Goal: Find specific page/section: Find specific page/section

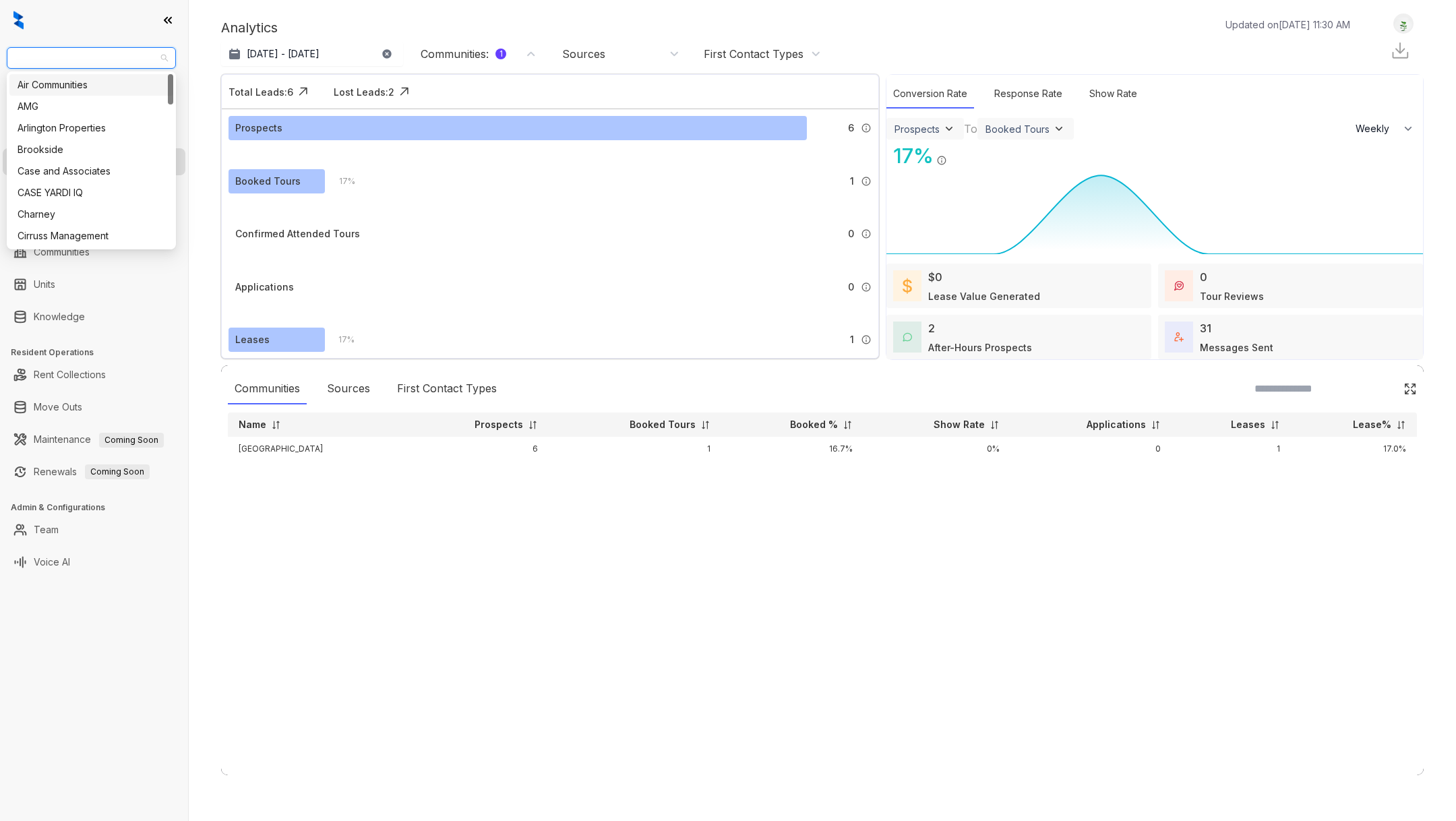
select select "******"
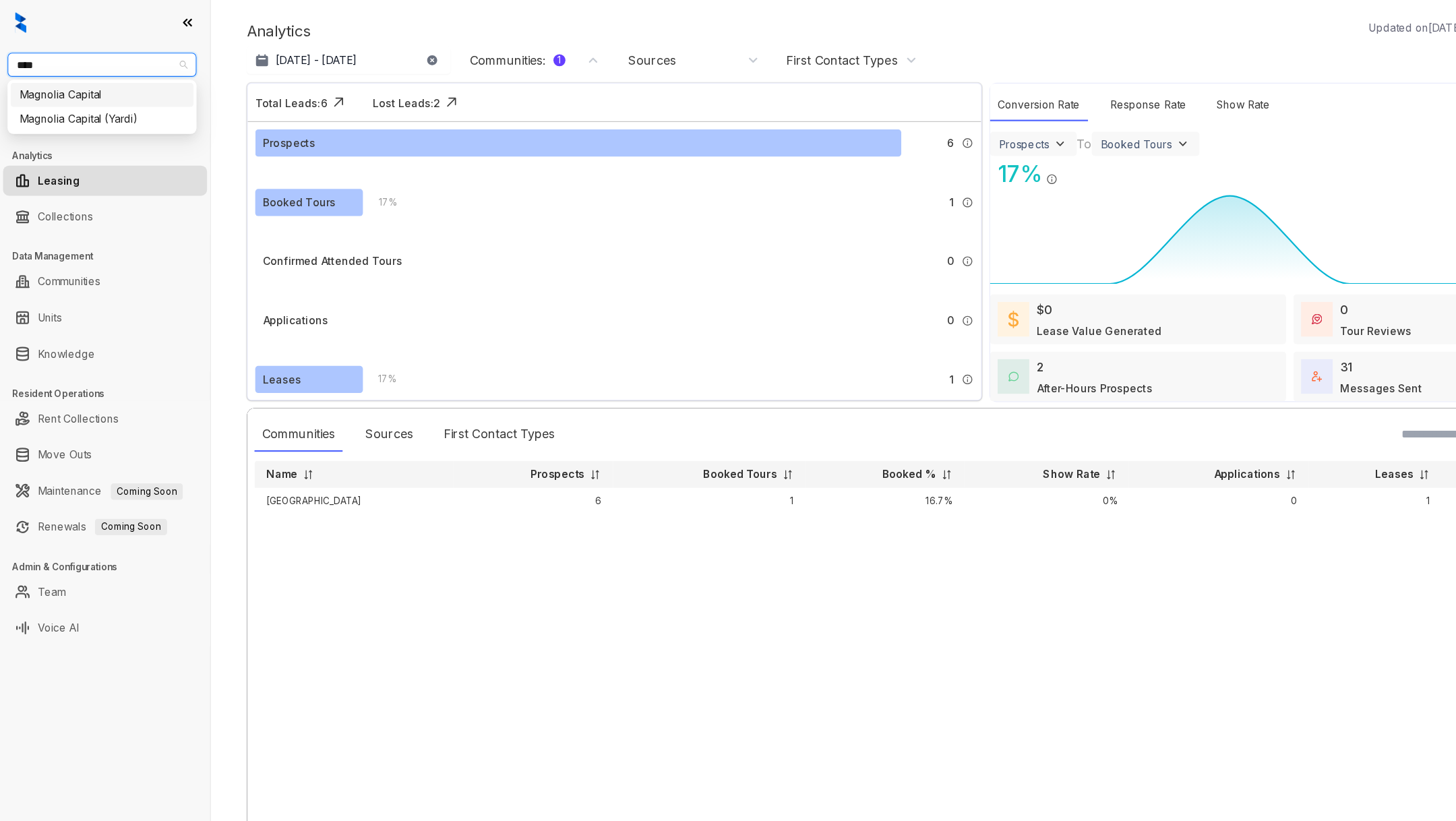
type input "*****"
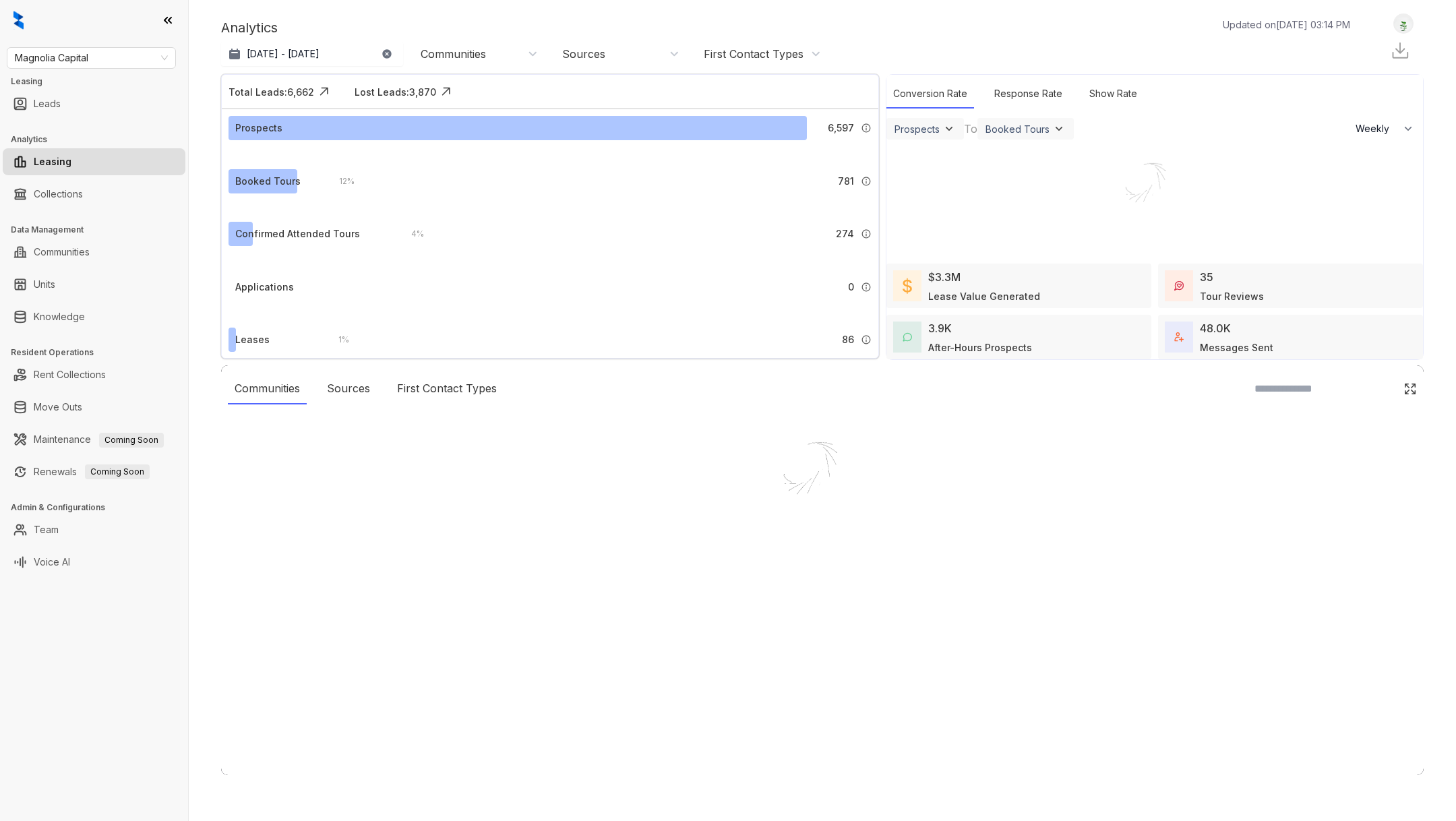
select select "******"
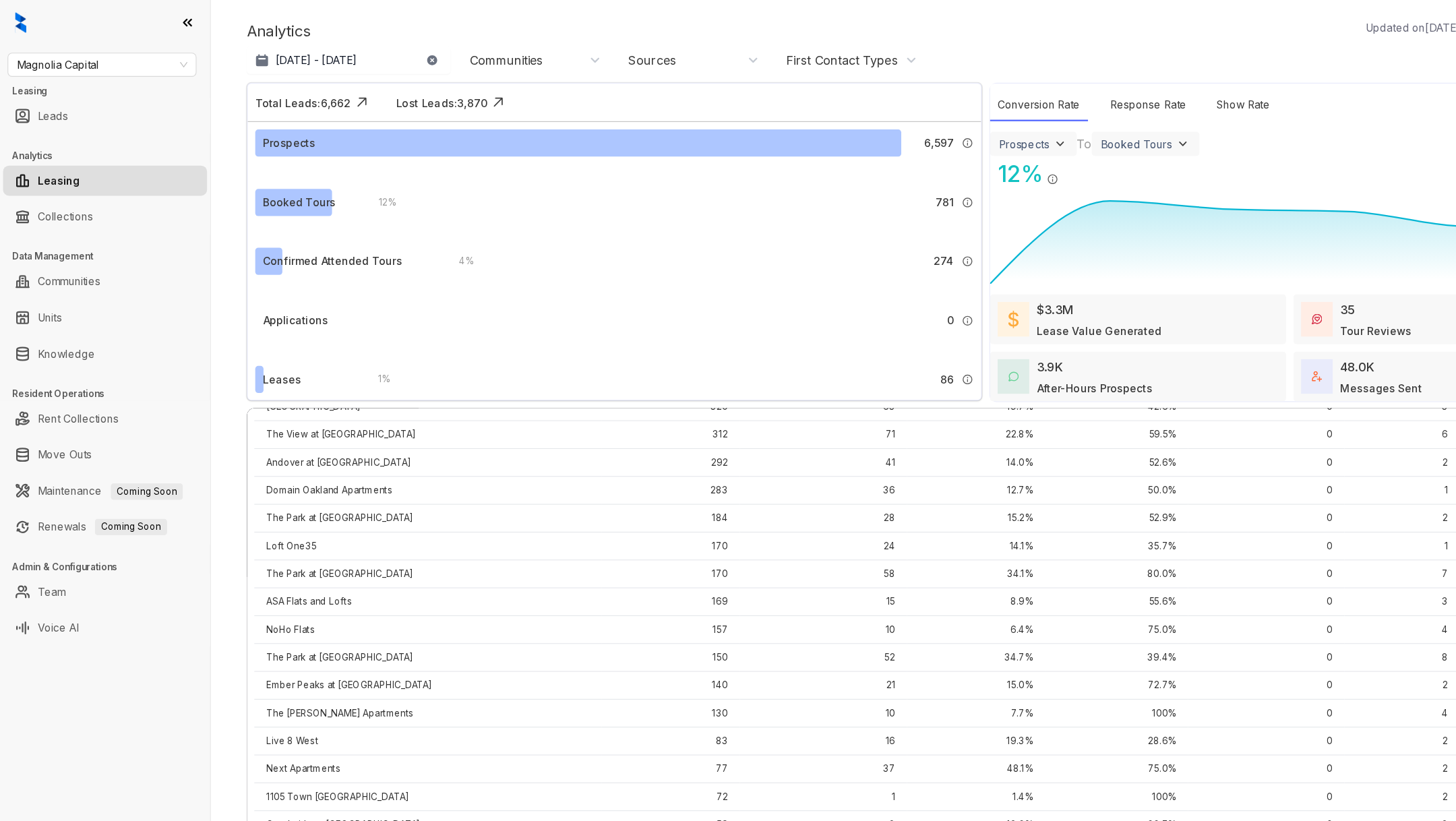
scroll to position [601, 0]
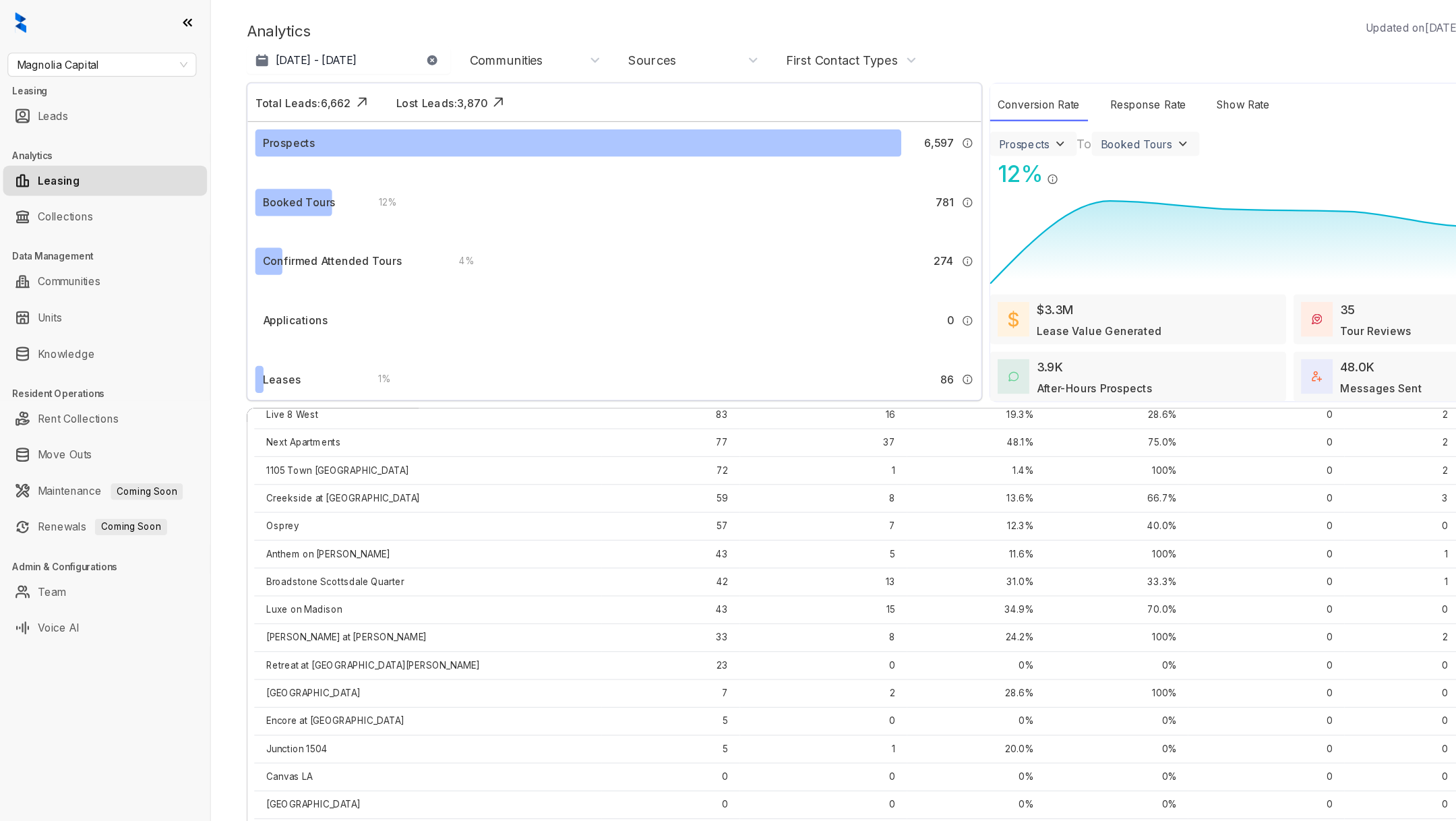
click at [452, 53] on div "Communities" at bounding box center [453, 54] width 65 height 15
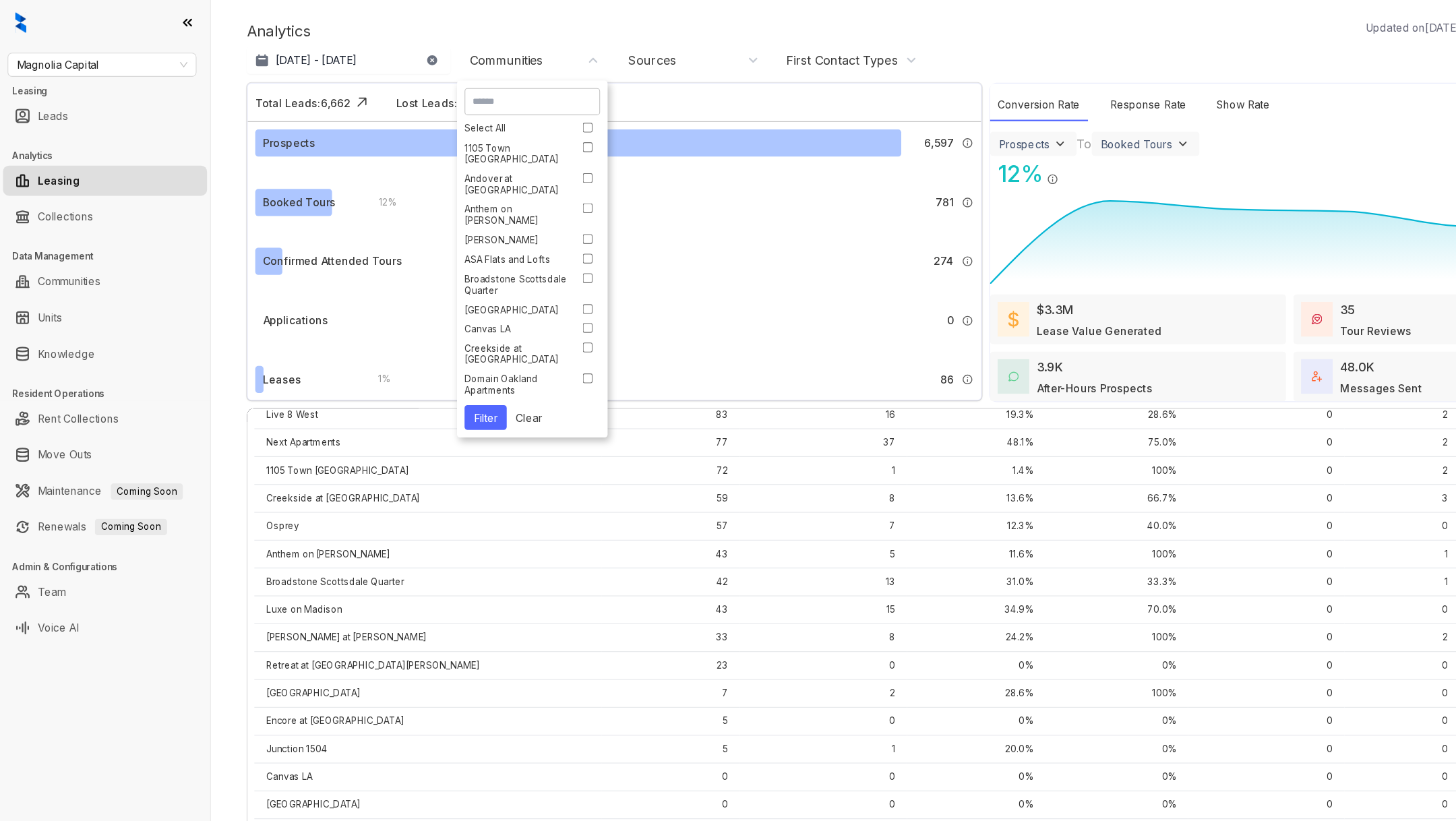
click at [462, 92] on input at bounding box center [476, 91] width 106 height 12
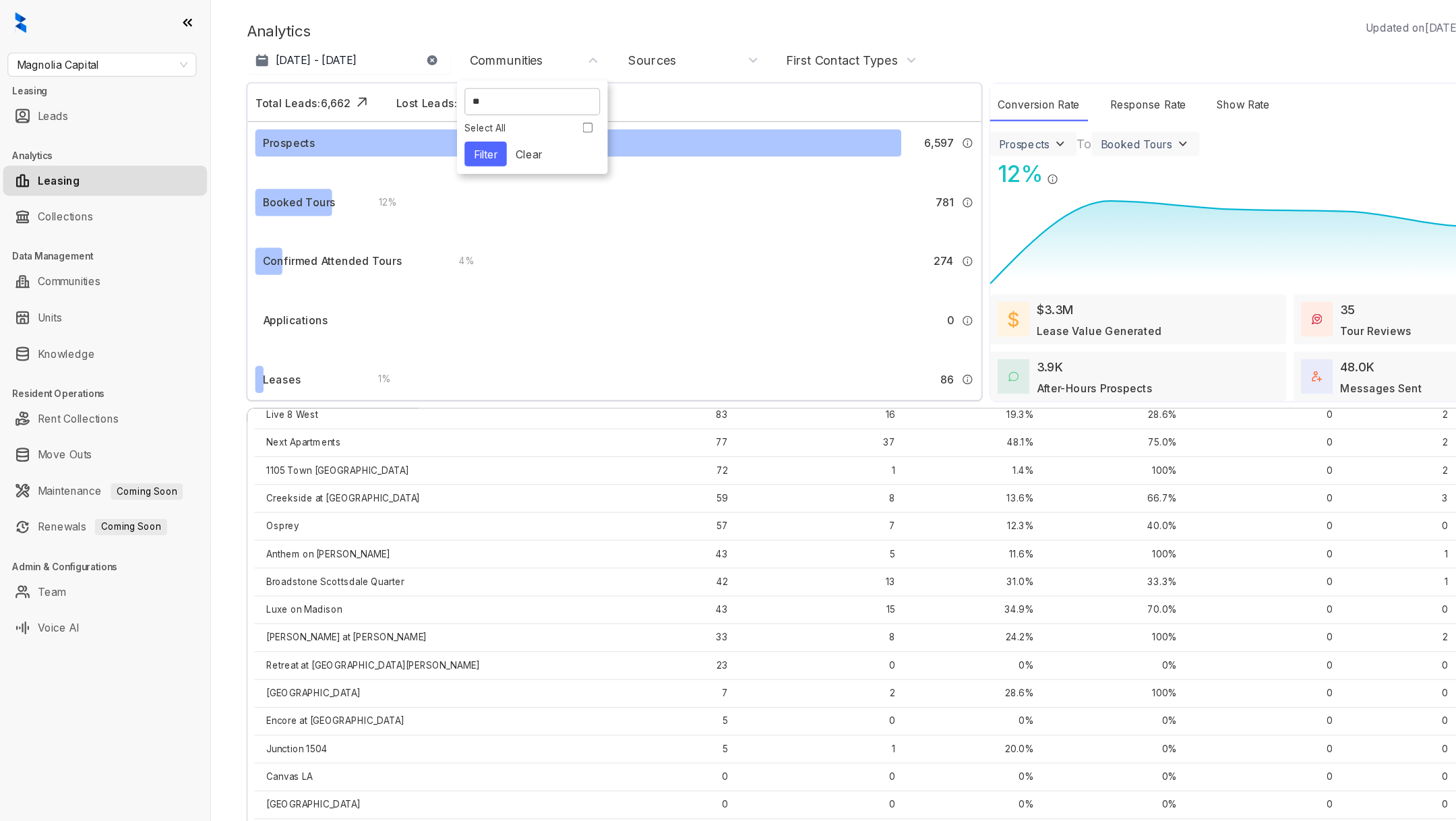
type input "*"
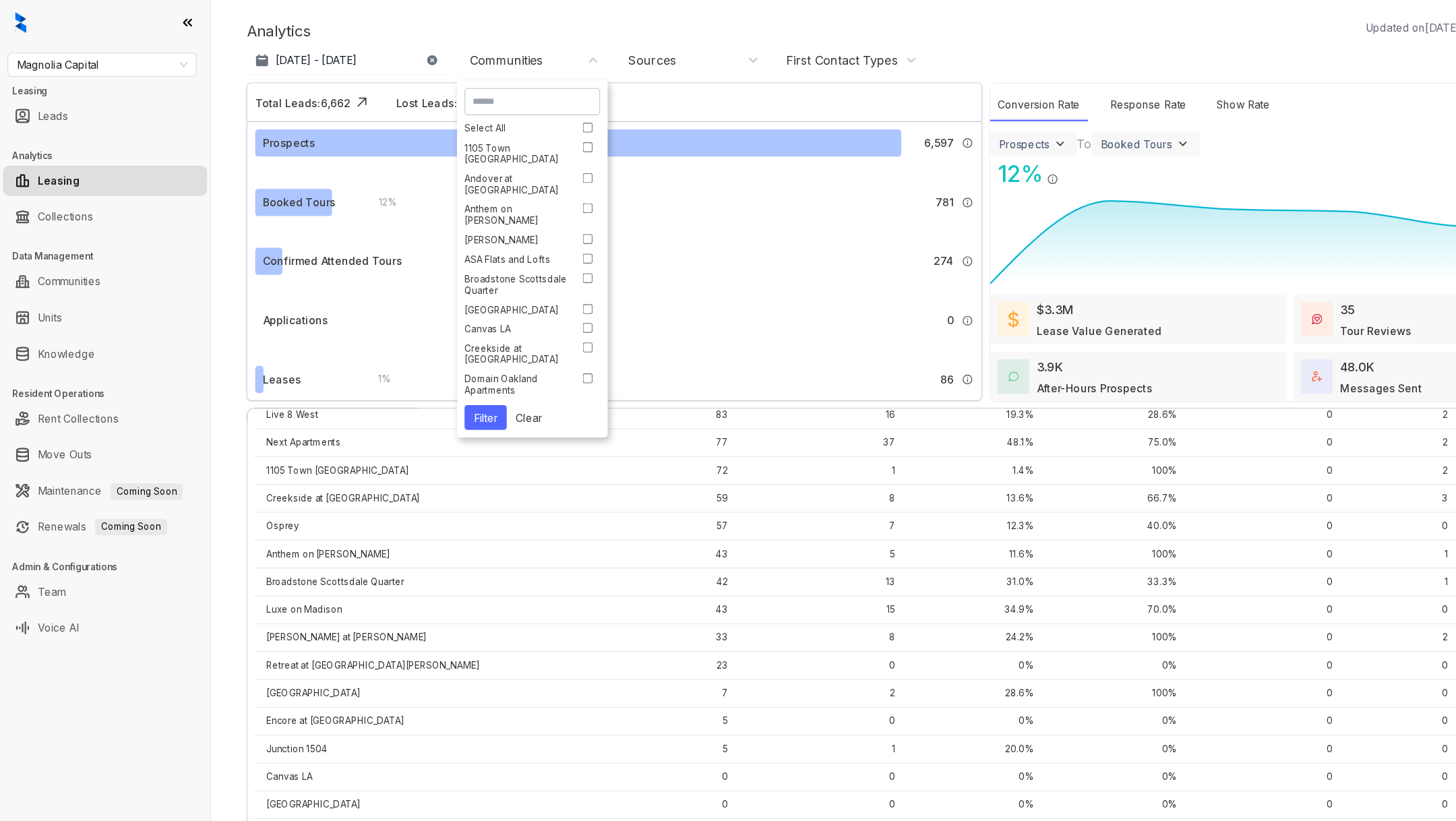
click at [203, 605] on div "Analytics Updated on Aug 20, 2025, 03:14 PM Jul 20, 2025 - Aug 19, 2025 Today L…" at bounding box center [822, 410] width 1267 height 821
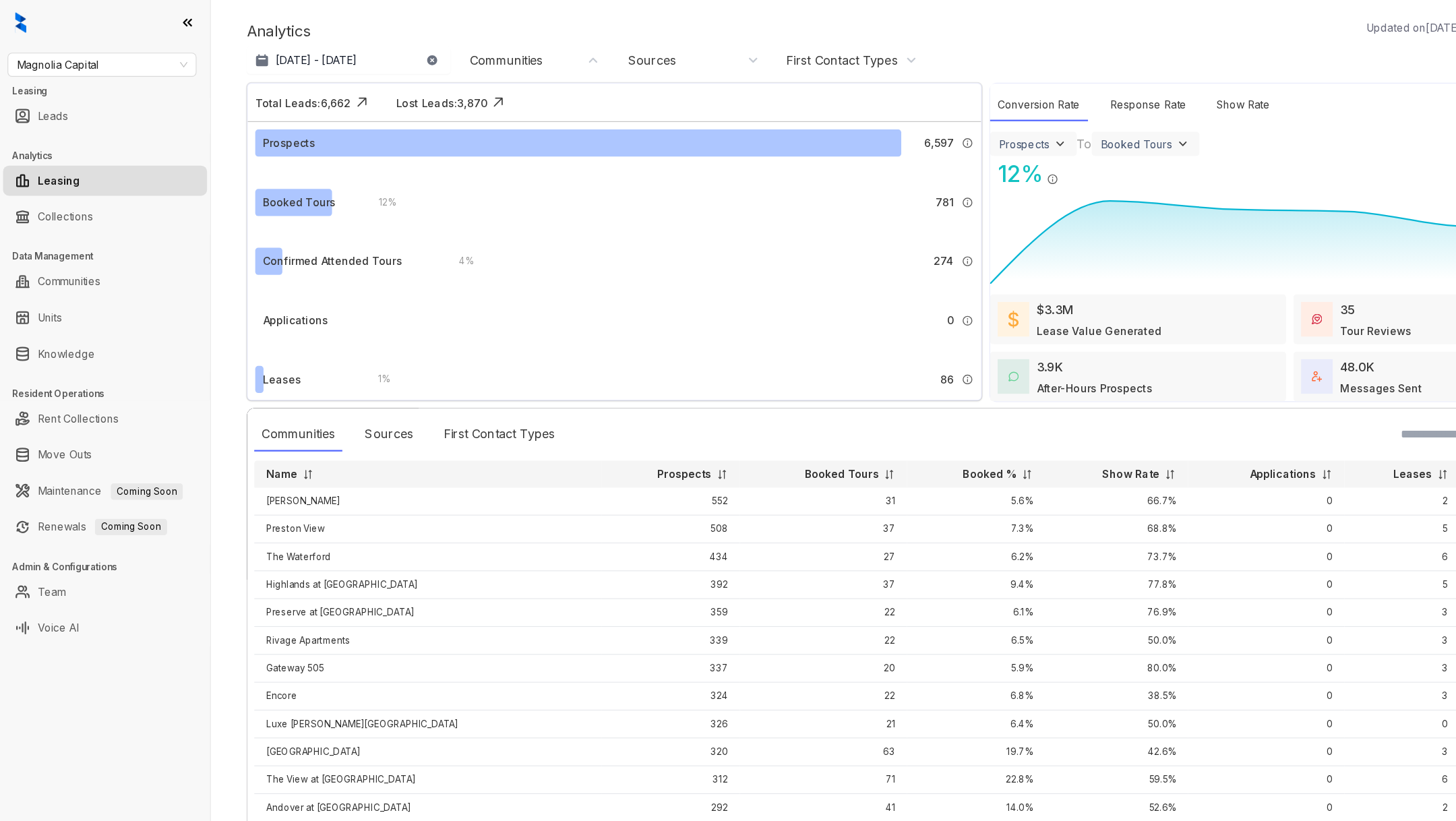
scroll to position [2, 0]
click at [455, 37] on div "Analytics Updated on Aug 20, 2025, 03:15 PM" at bounding box center [792, 27] width 1142 height 20
click at [455, 55] on div "Communities" at bounding box center [453, 54] width 65 height 15
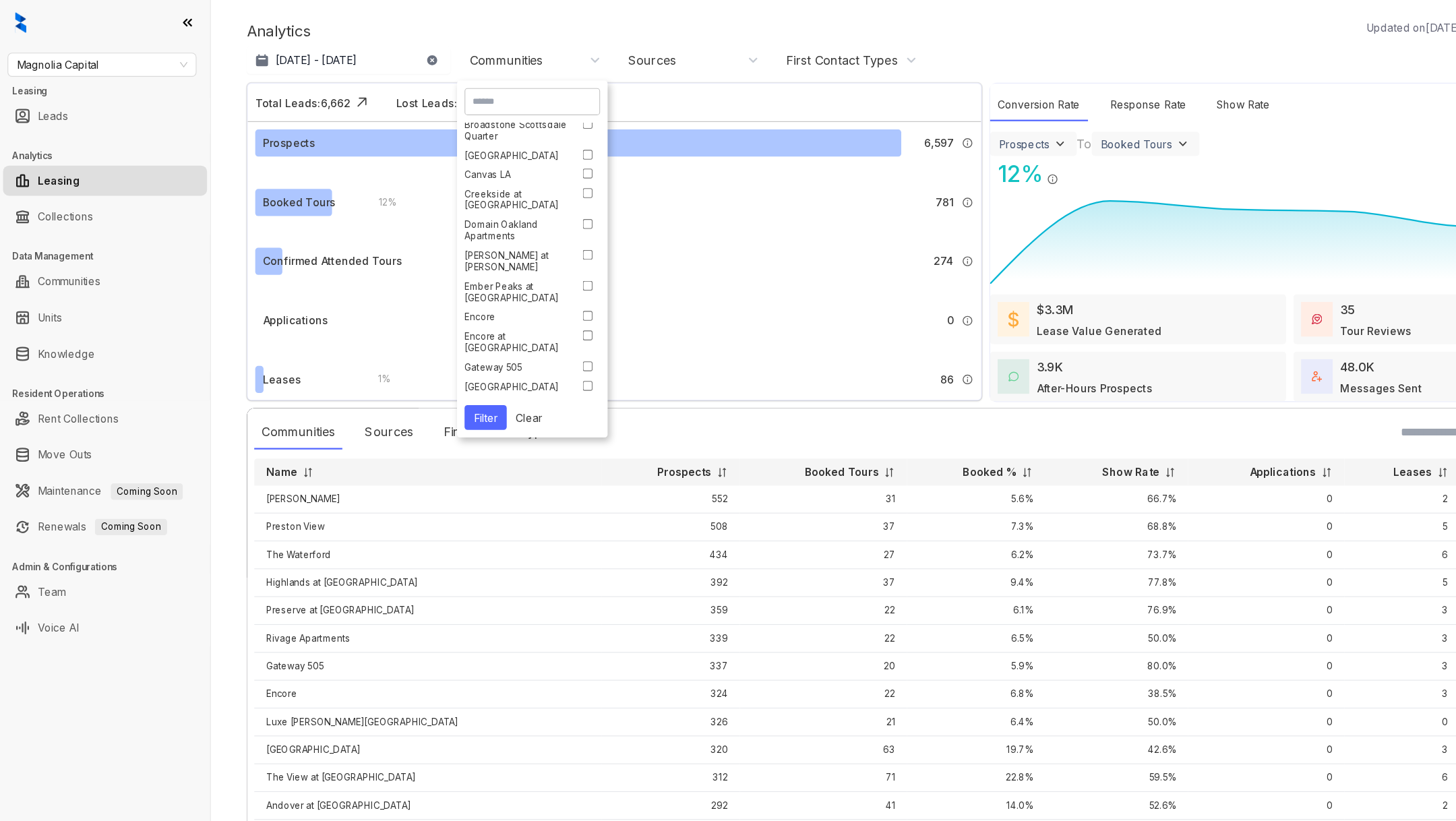
scroll to position [0, 0]
click at [445, 95] on input at bounding box center [476, 91] width 106 height 12
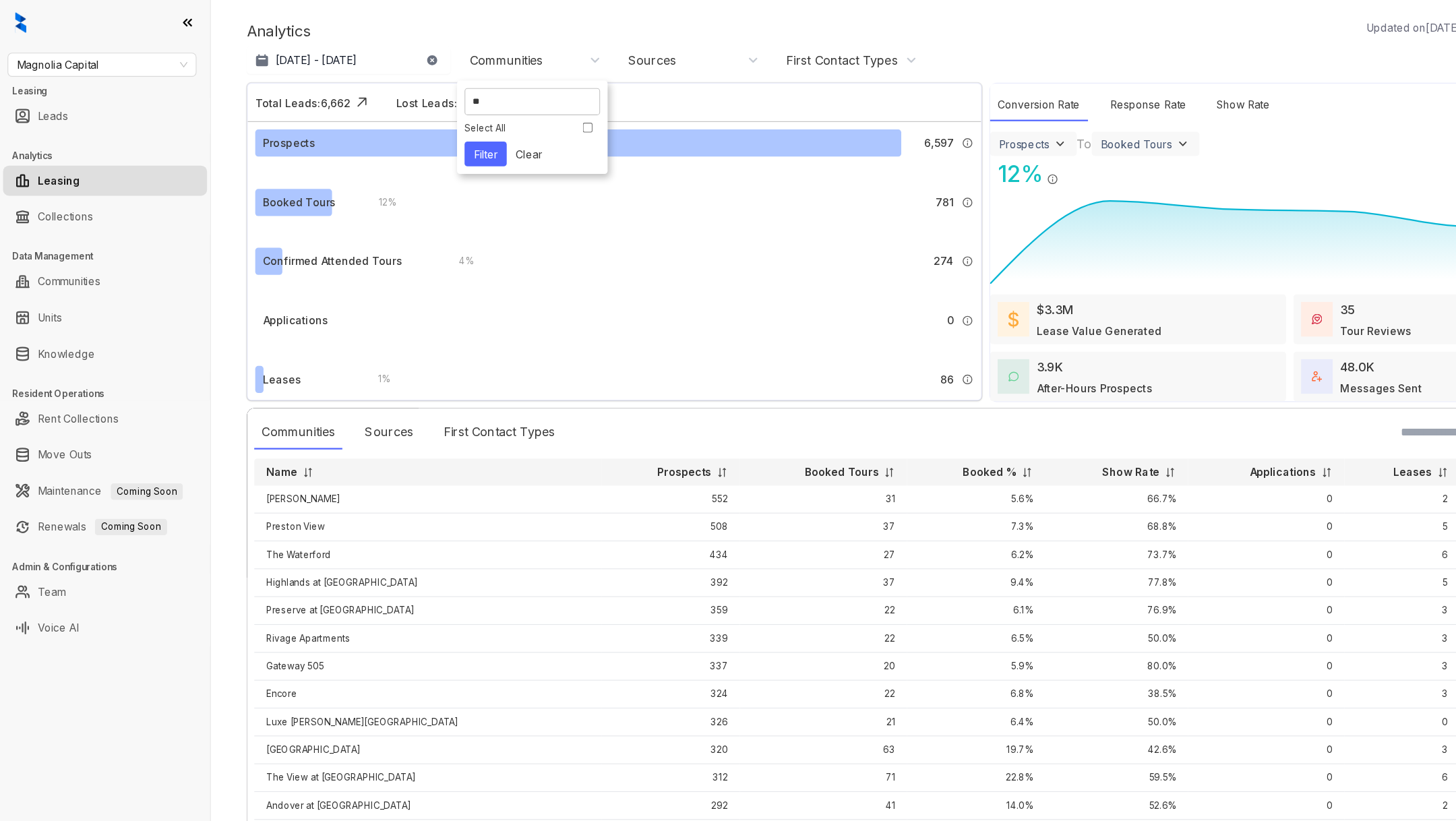
type input "*"
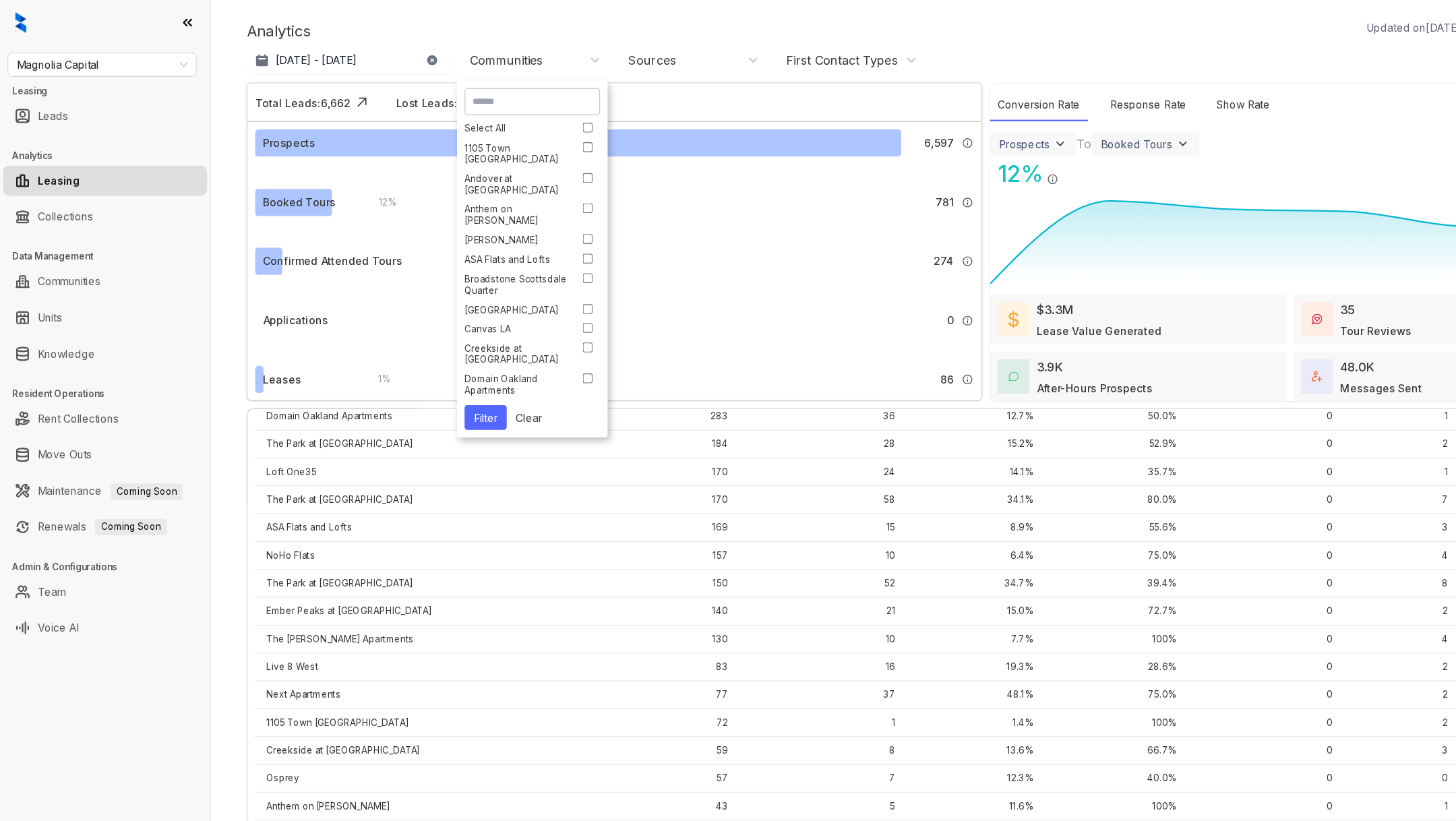
scroll to position [601, 0]
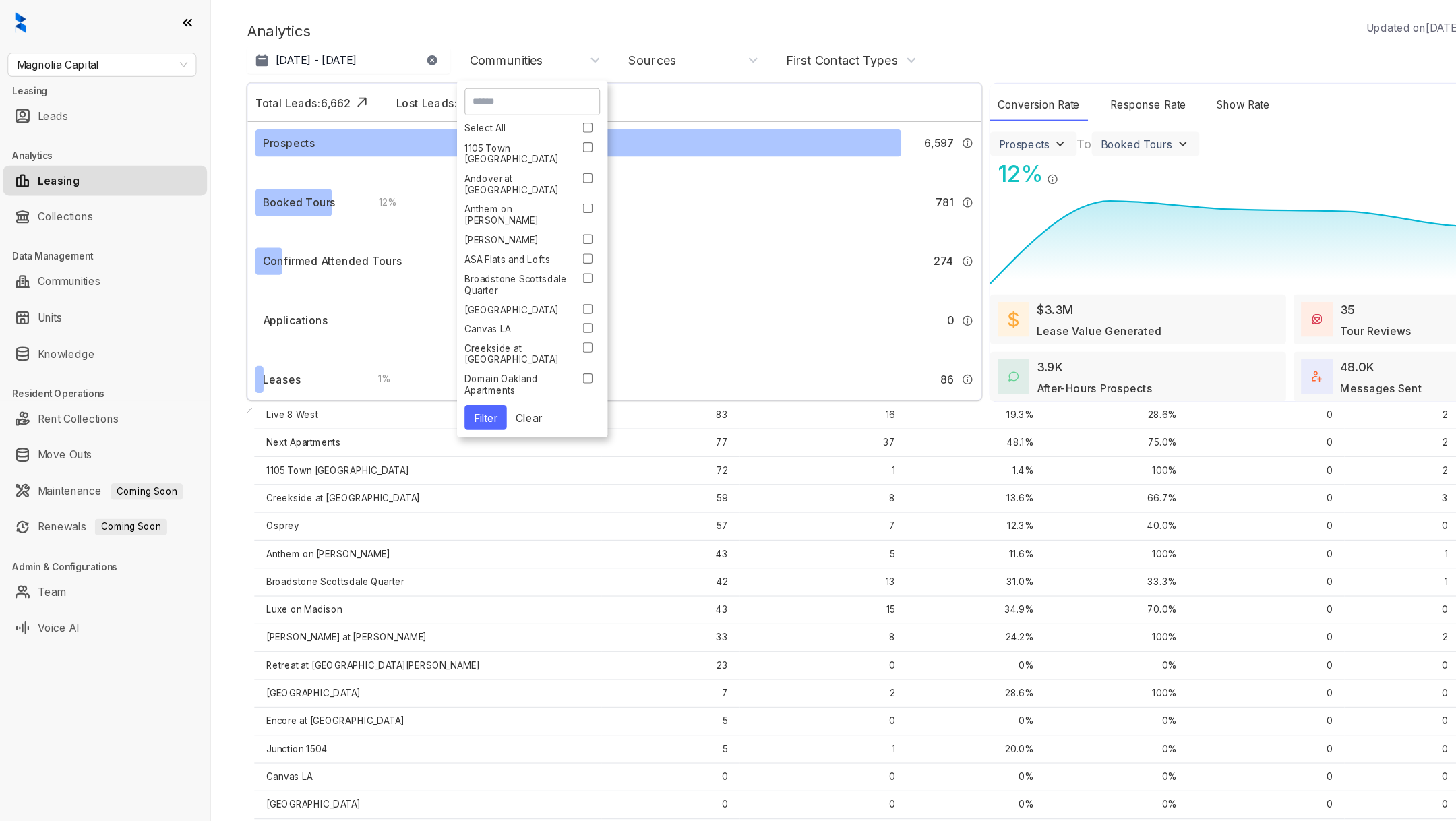
click at [72, 157] on link "Leasing" at bounding box center [52, 161] width 38 height 27
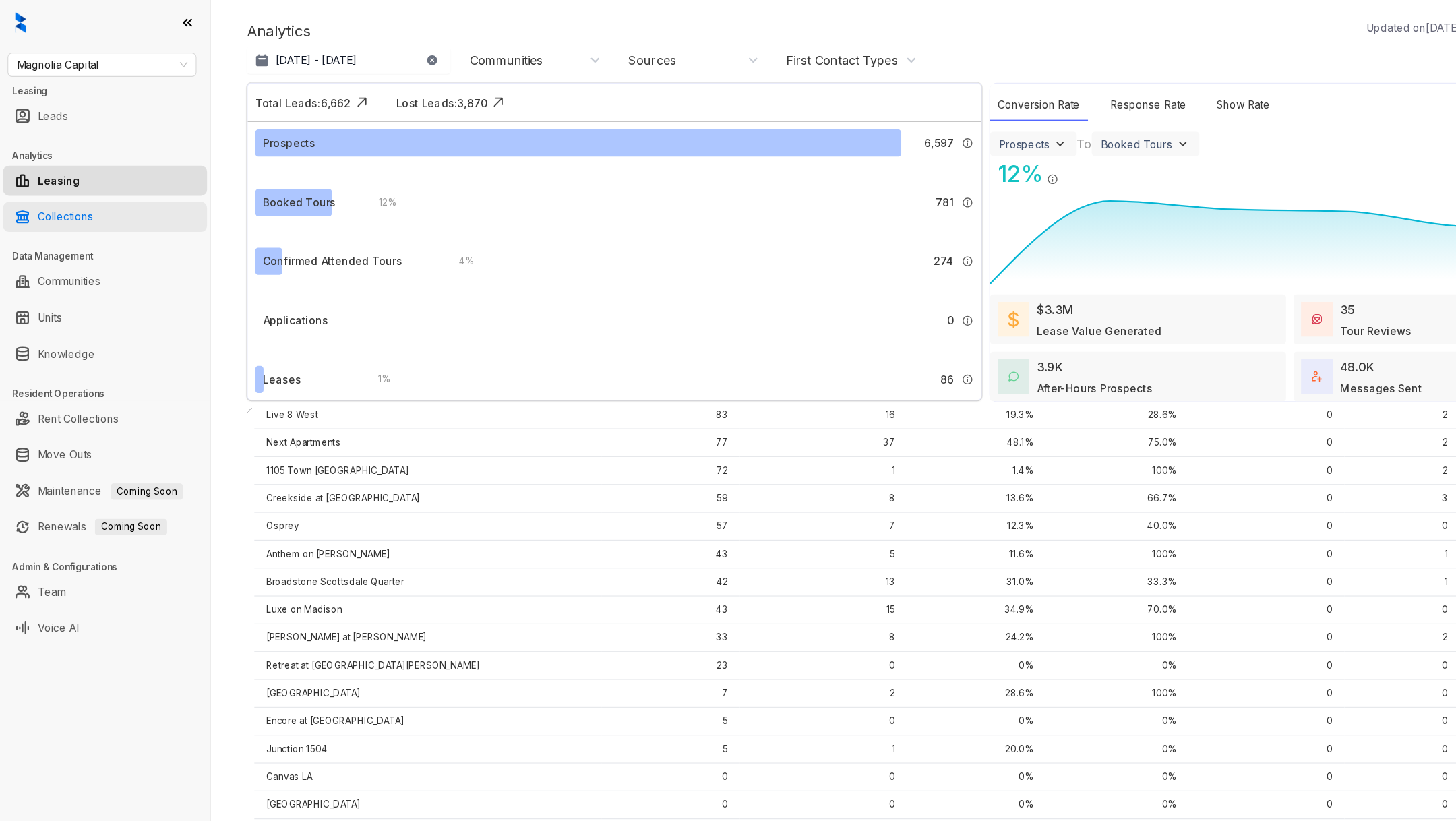
click at [83, 201] on link "Collections" at bounding box center [58, 194] width 49 height 27
click at [66, 188] on link "Collections" at bounding box center [58, 194] width 49 height 27
click at [59, 203] on link "Collections" at bounding box center [58, 194] width 49 height 27
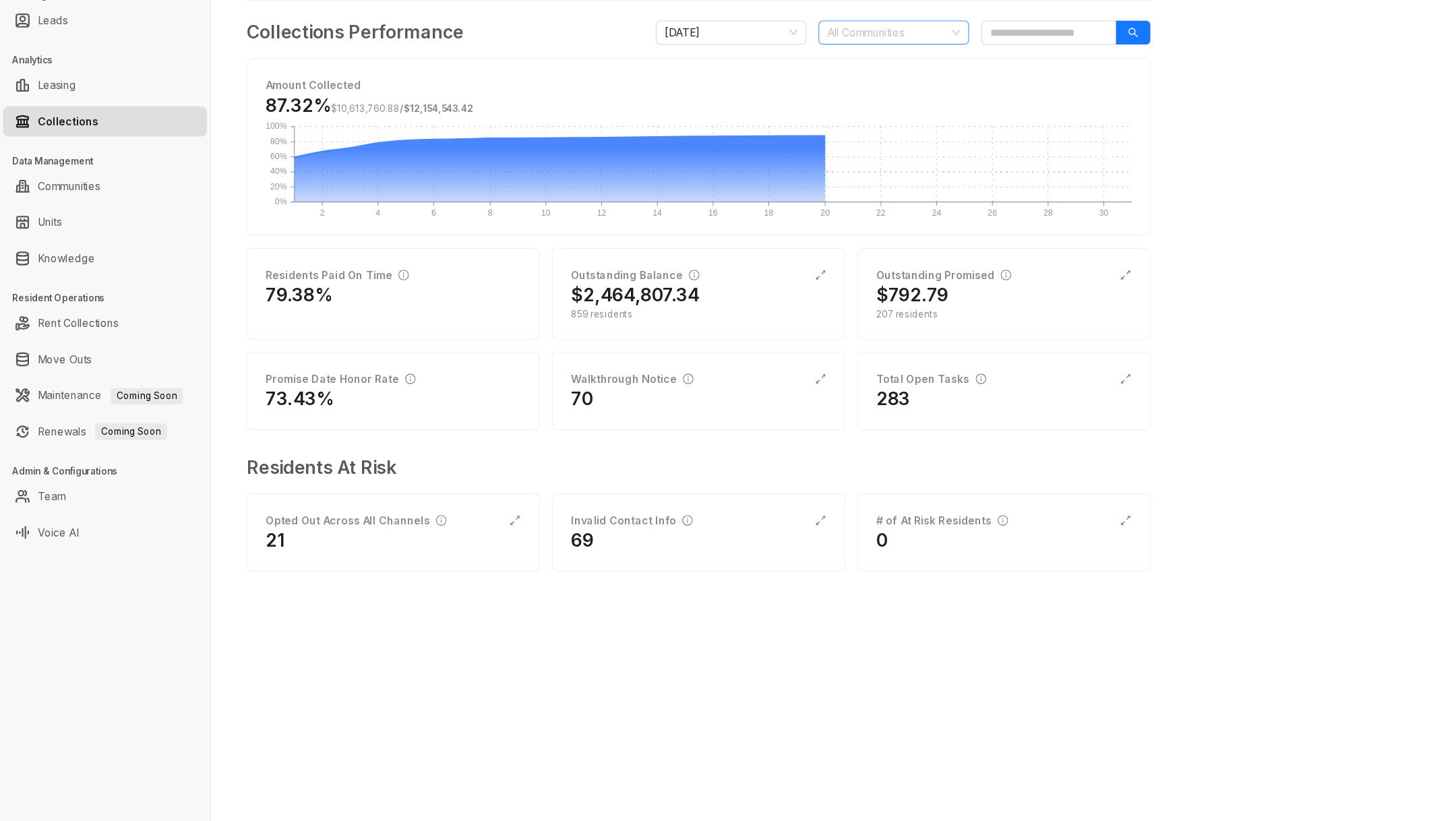
click at [785, 109] on div at bounding box center [793, 114] width 115 height 19
click at [900, 128] on div "Collections Performance August 2025 All Communities Amount Collected 87.32% $10…" at bounding box center [625, 359] width 809 height 514
click at [827, 116] on div at bounding box center [793, 114] width 115 height 19
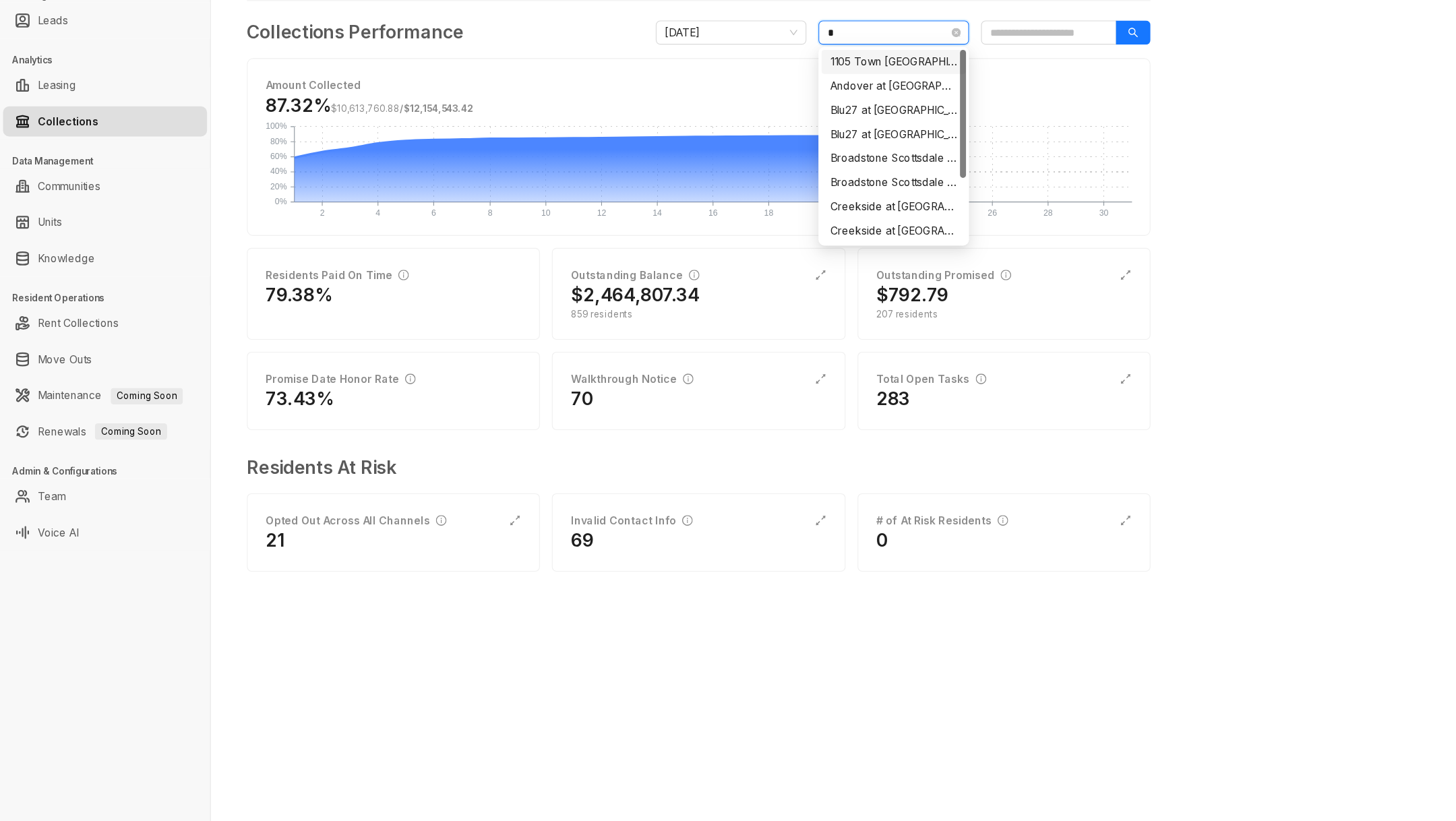
type input "**"
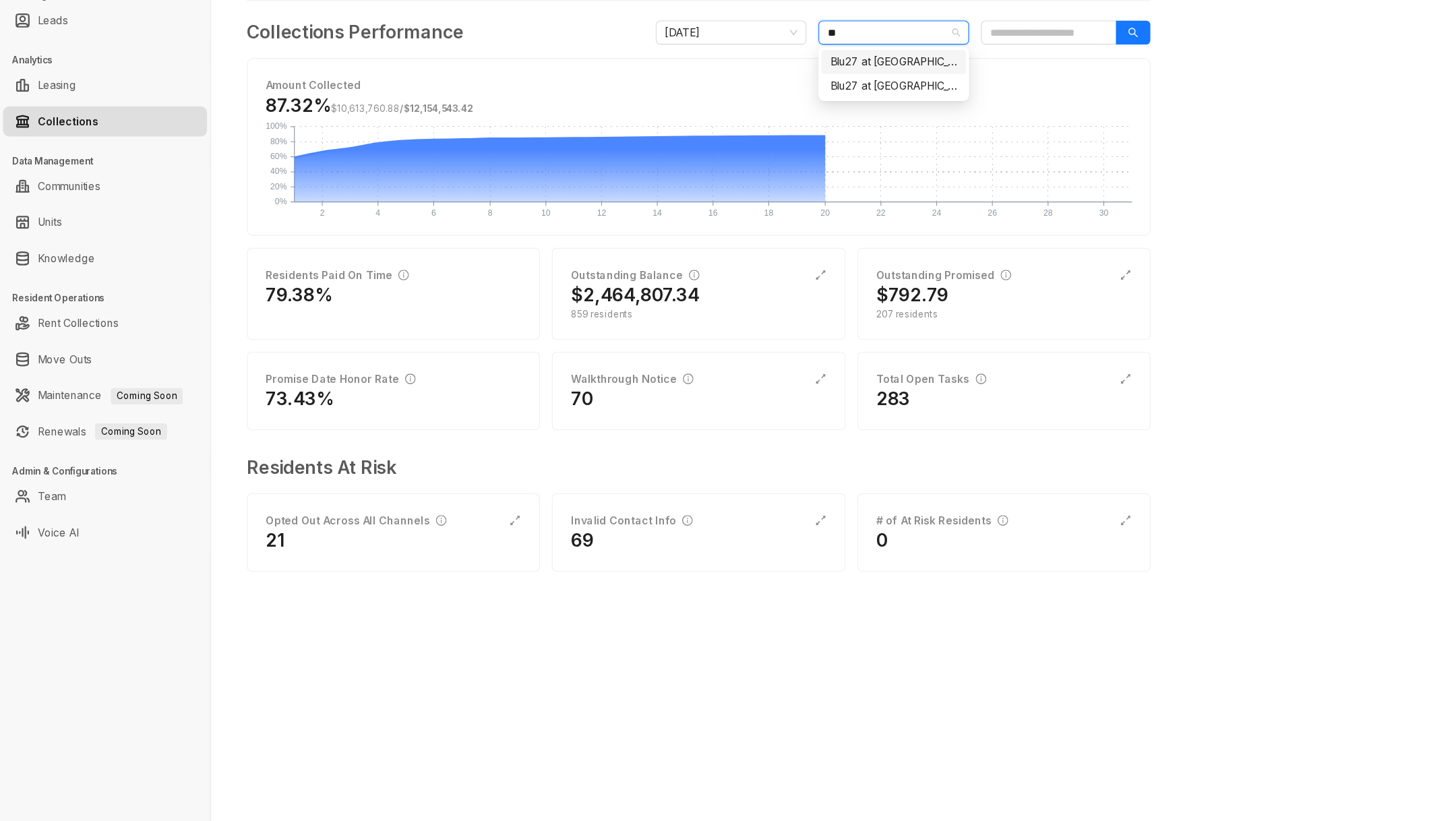
click at [821, 147] on div "Blu27 at Edgewater" at bounding box center [800, 141] width 113 height 15
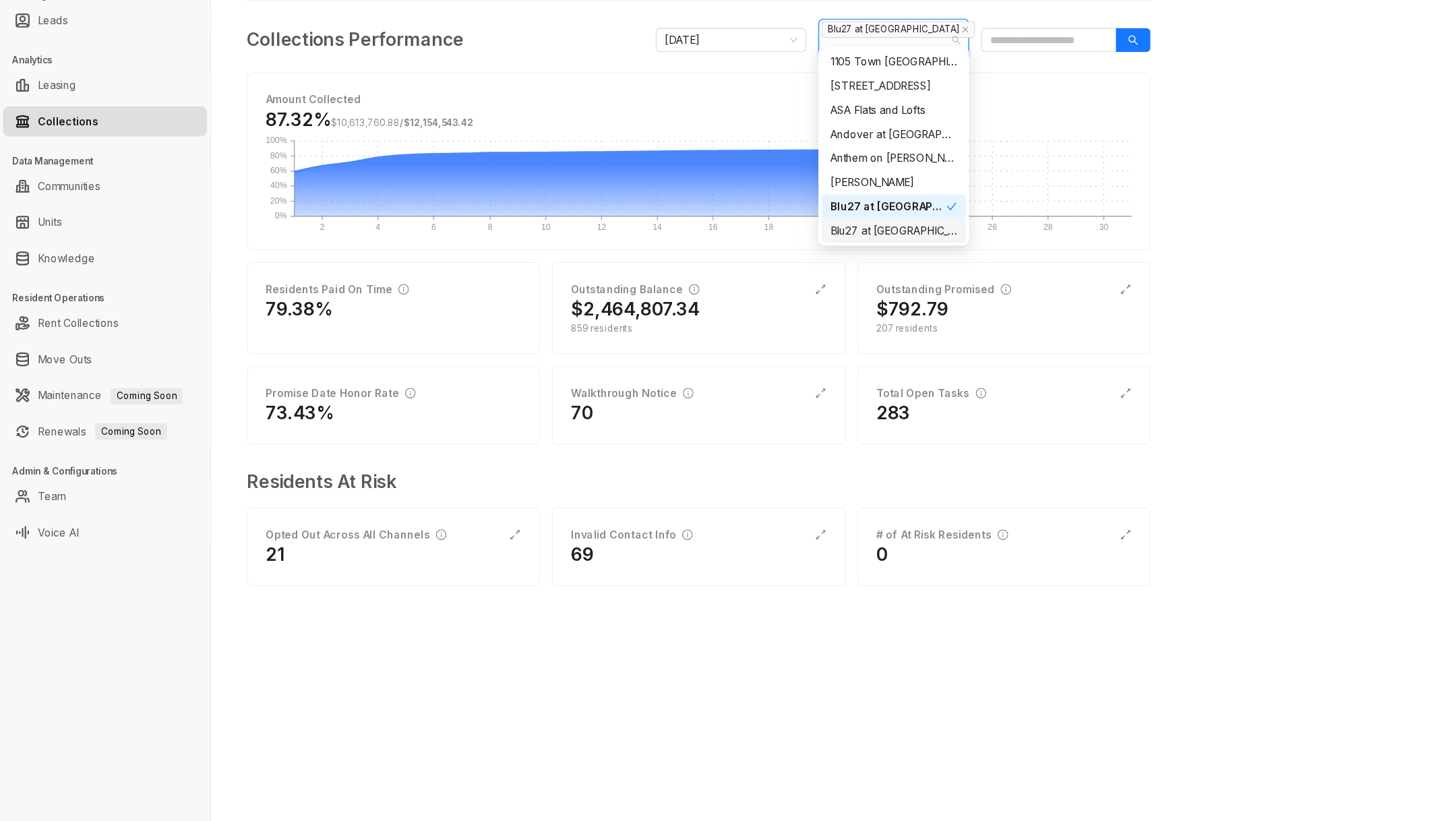
click at [682, 710] on div "Home / Collections Performance Collections Performance Collections Performance …" at bounding box center [822, 410] width 1267 height 821
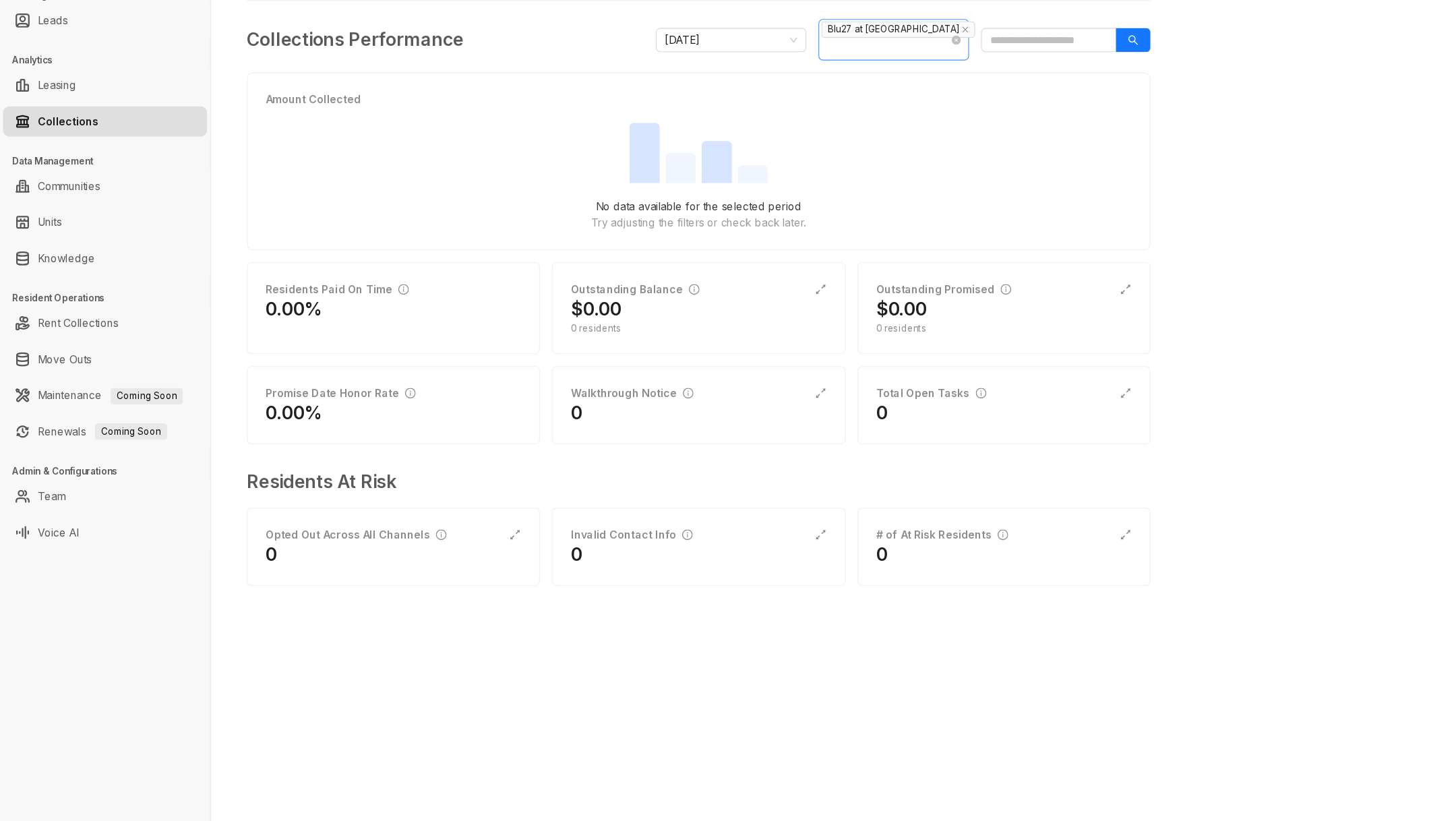
click at [799, 106] on span "Blu27 at Edgewater" at bounding box center [807, 112] width 143 height 15
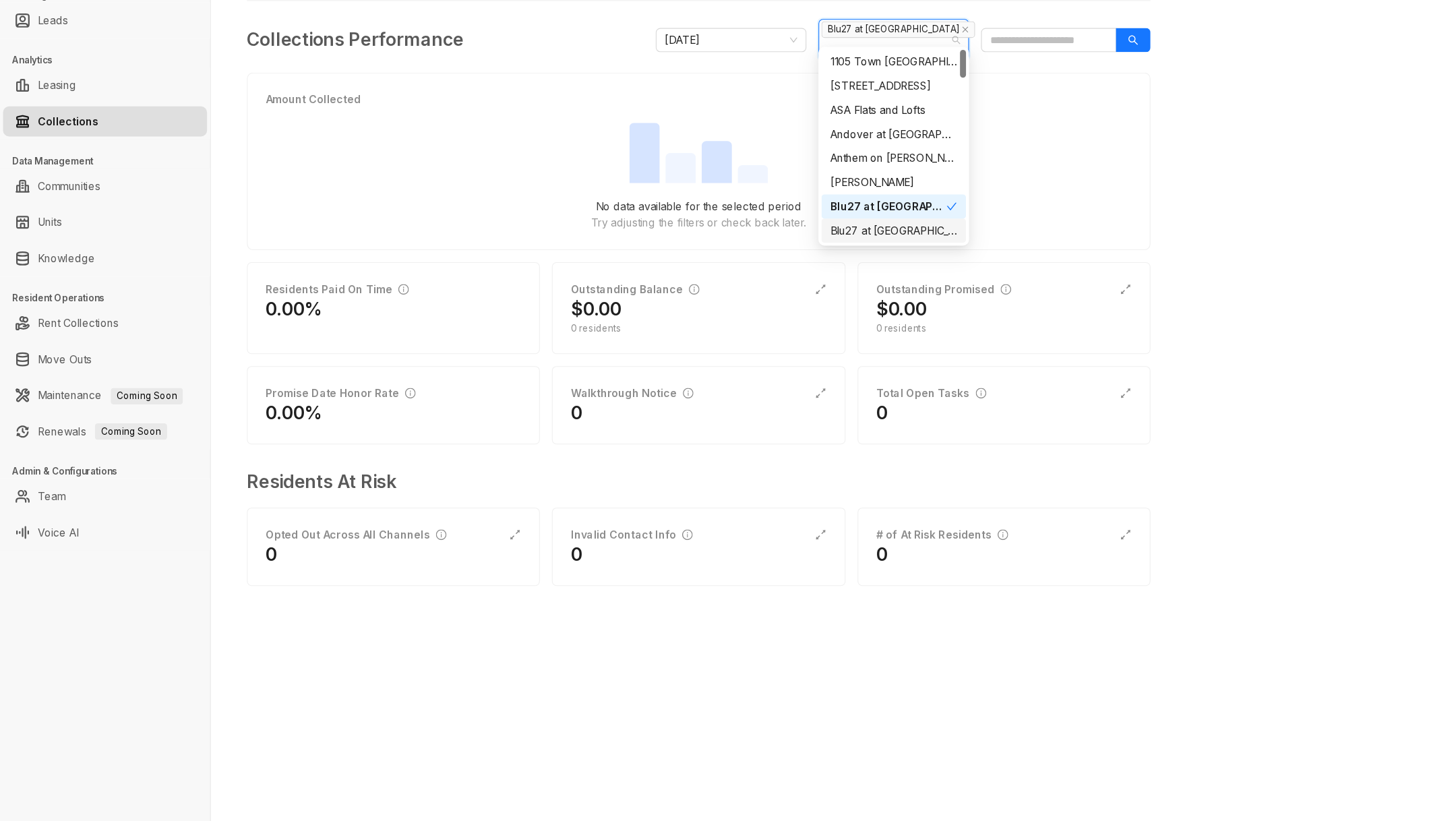
click at [802, 290] on div "Blu27 at Edgewater" at bounding box center [800, 292] width 113 height 15
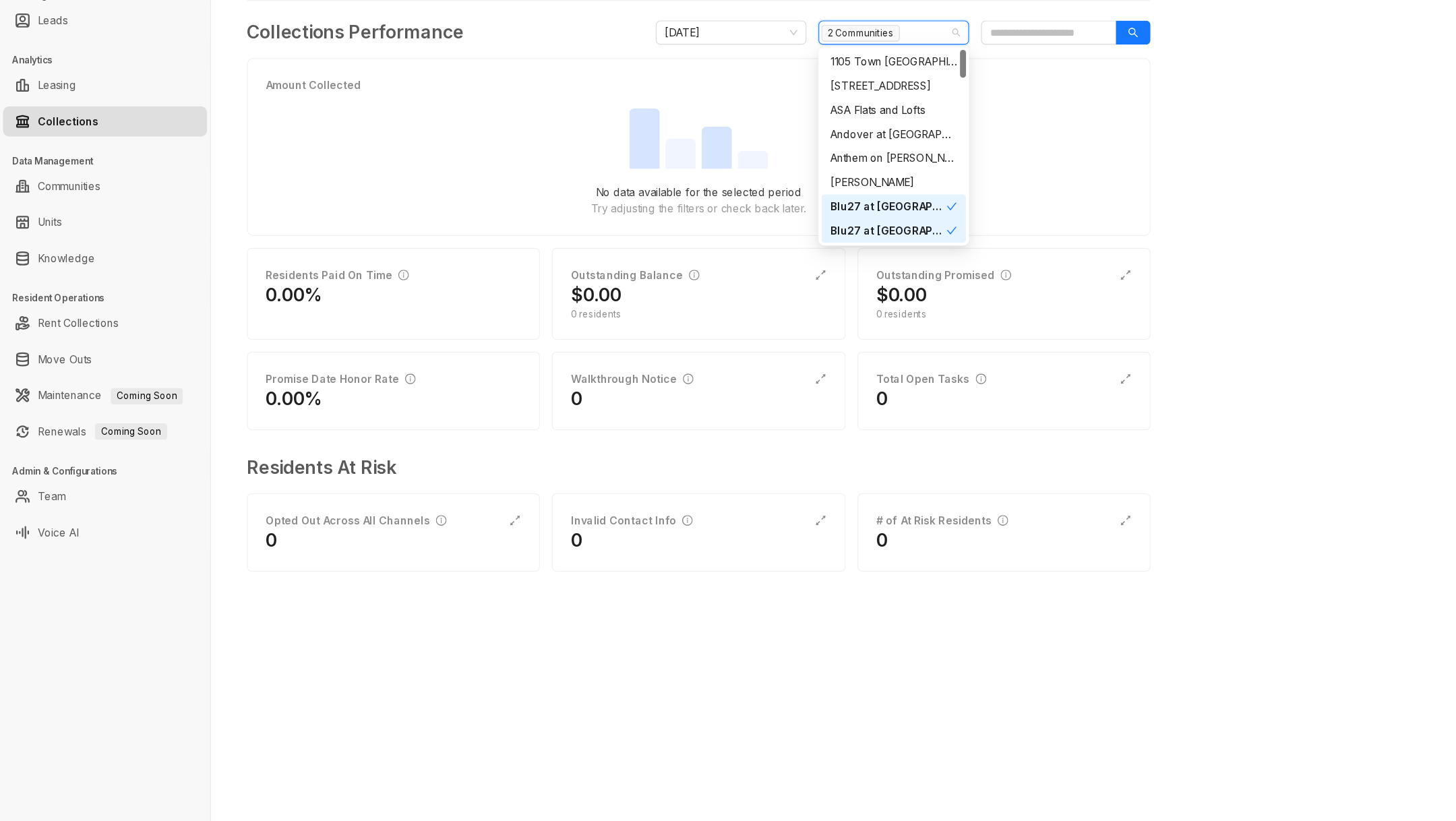
click at [804, 267] on div "Blu27 at Edgewater" at bounding box center [795, 270] width 104 height 15
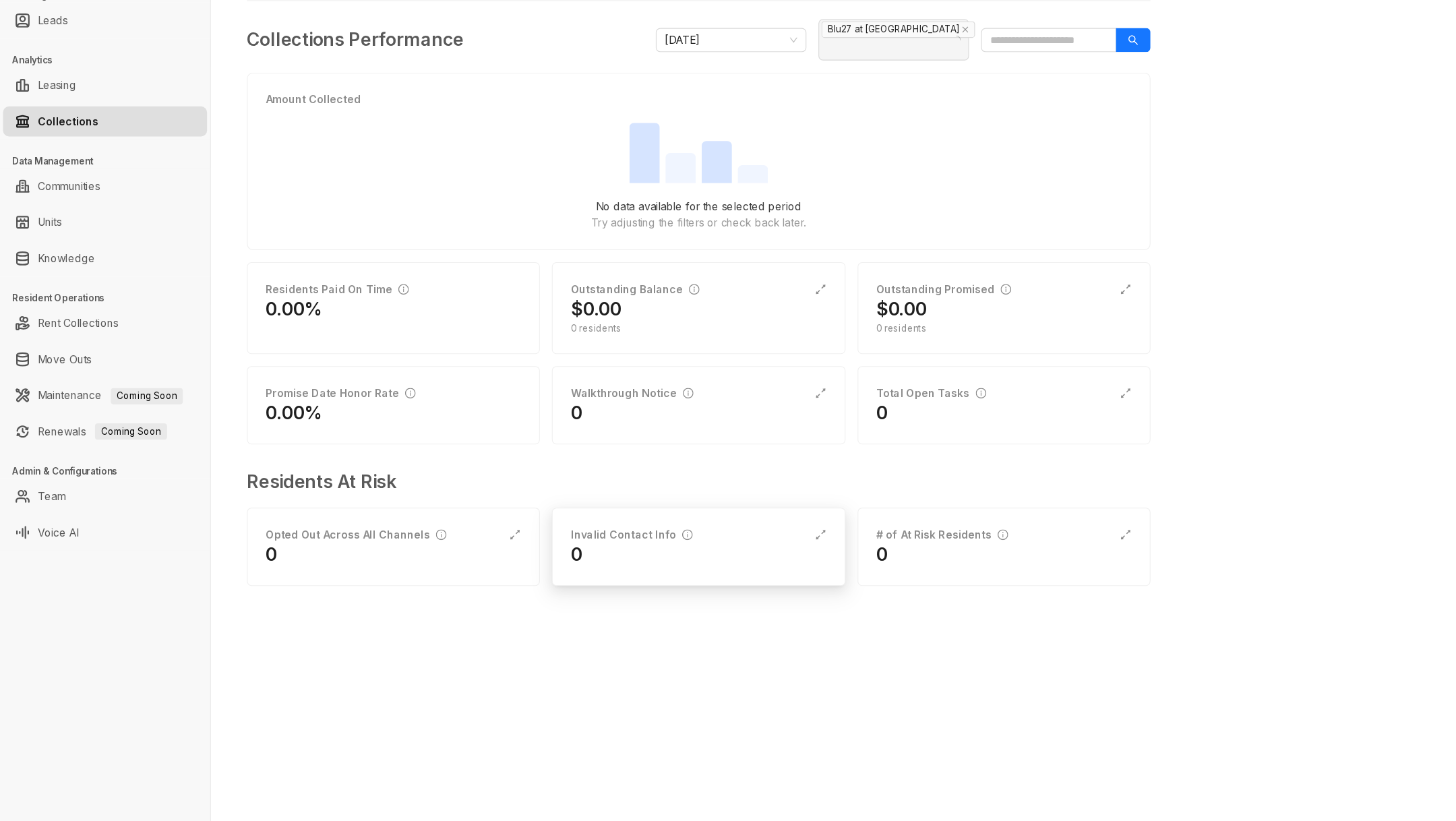
click at [705, 557] on div "Invalid Contact Info" at bounding box center [625, 565] width 228 height 15
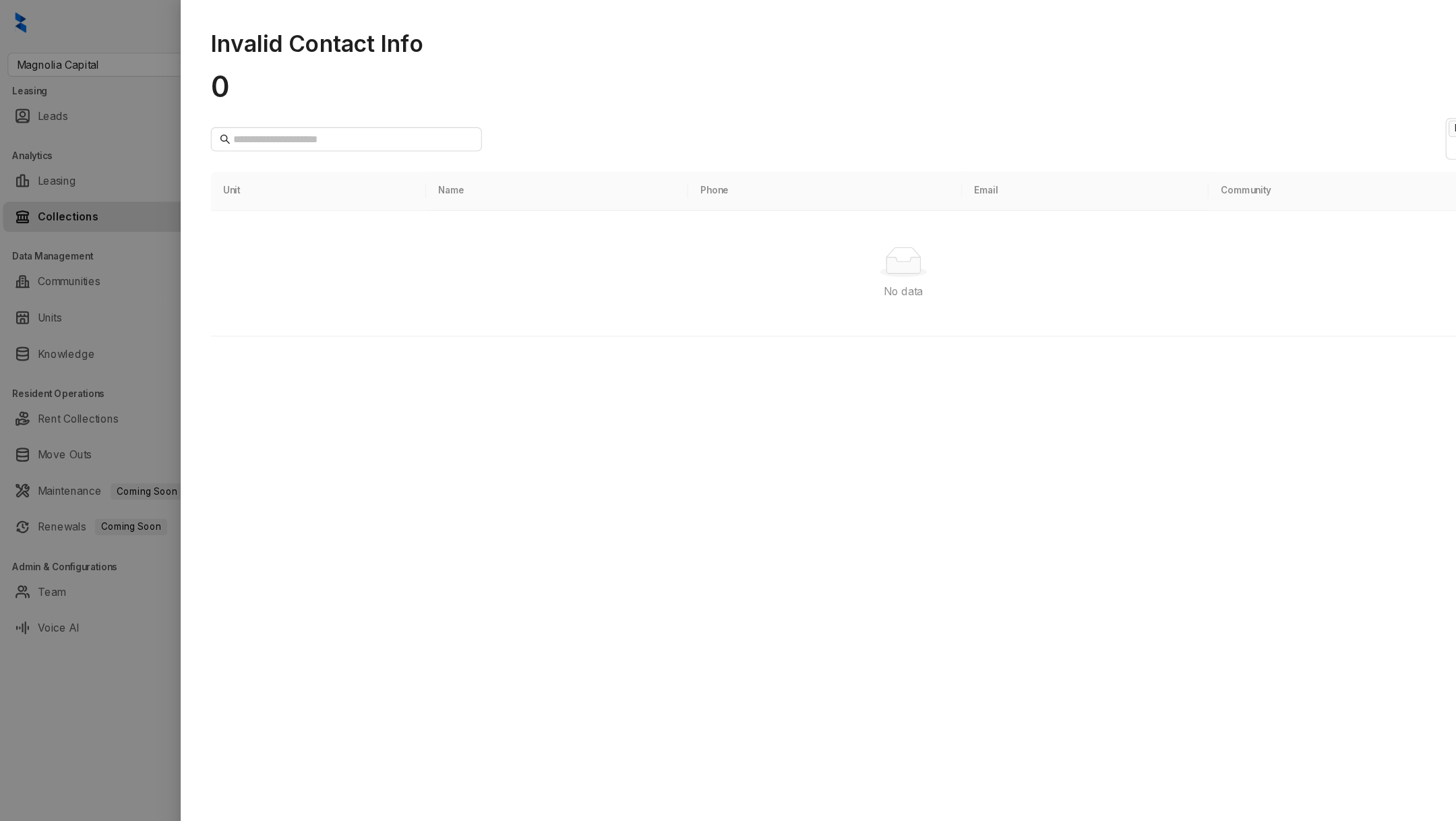
click at [114, 653] on div at bounding box center [728, 410] width 1456 height 821
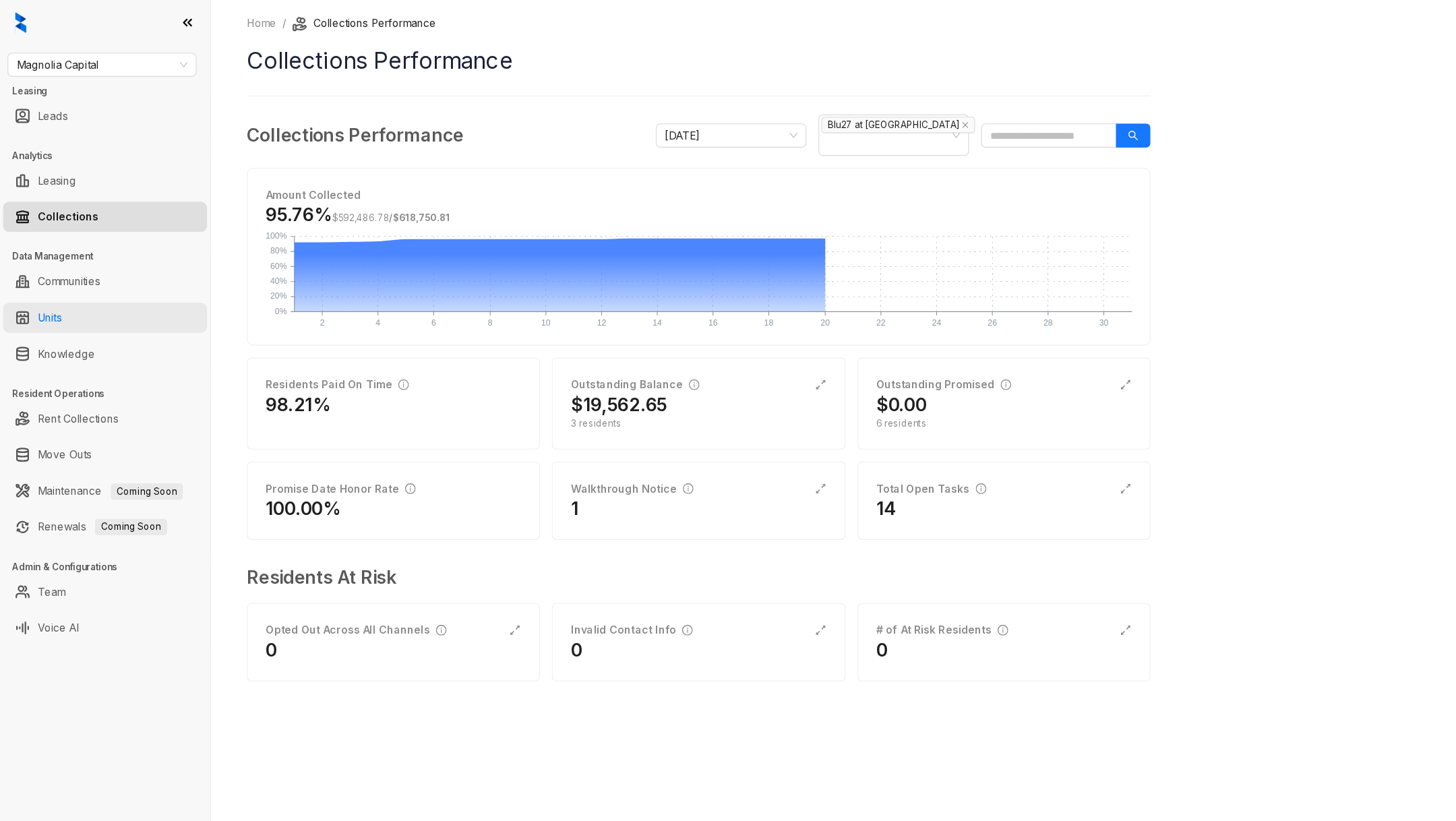
click at [55, 291] on link "Units" at bounding box center [44, 284] width 21 height 27
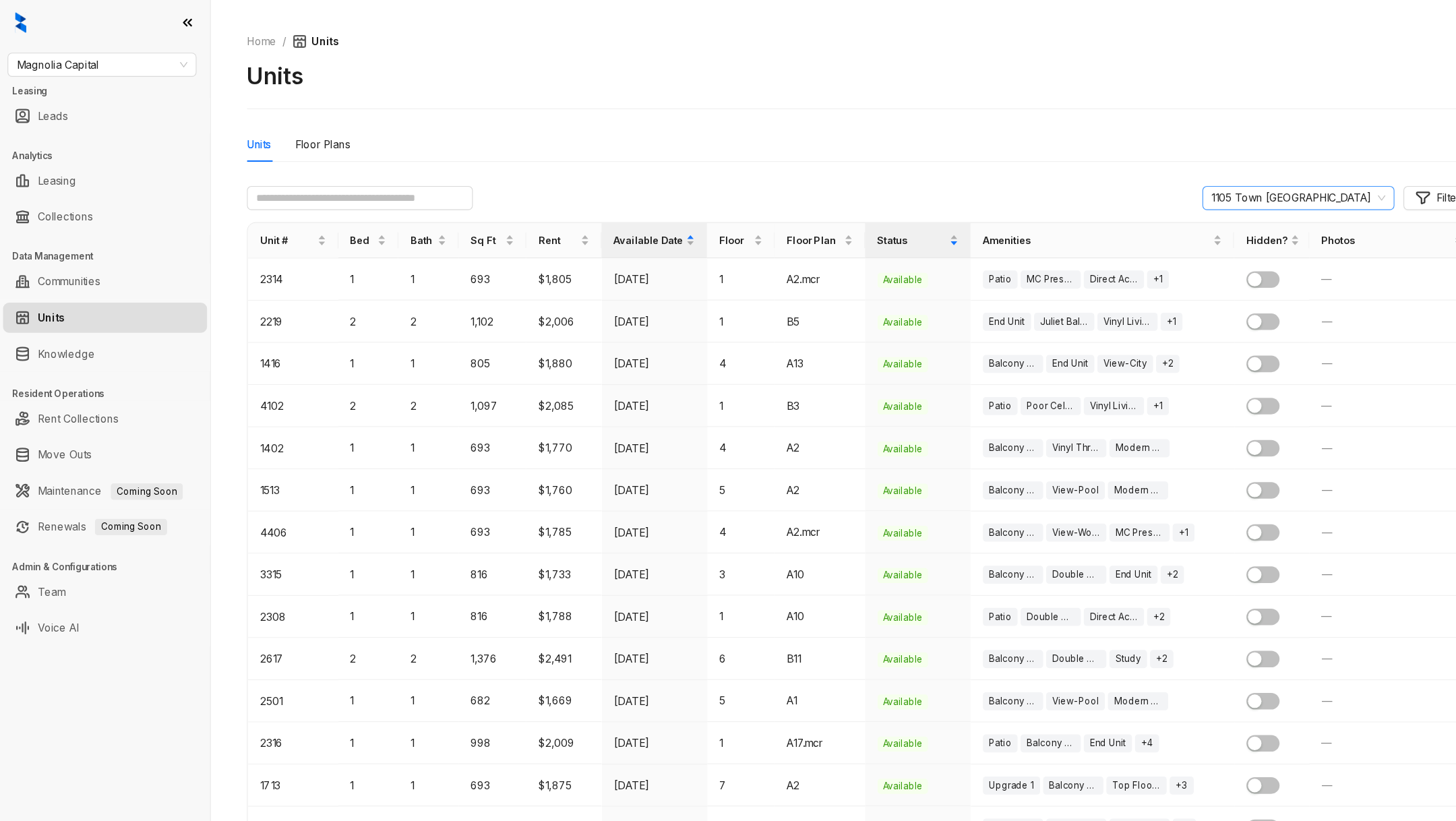
click at [1175, 172] on span "1105 Town Brookhaven" at bounding box center [1162, 176] width 156 height 20
type input "***"
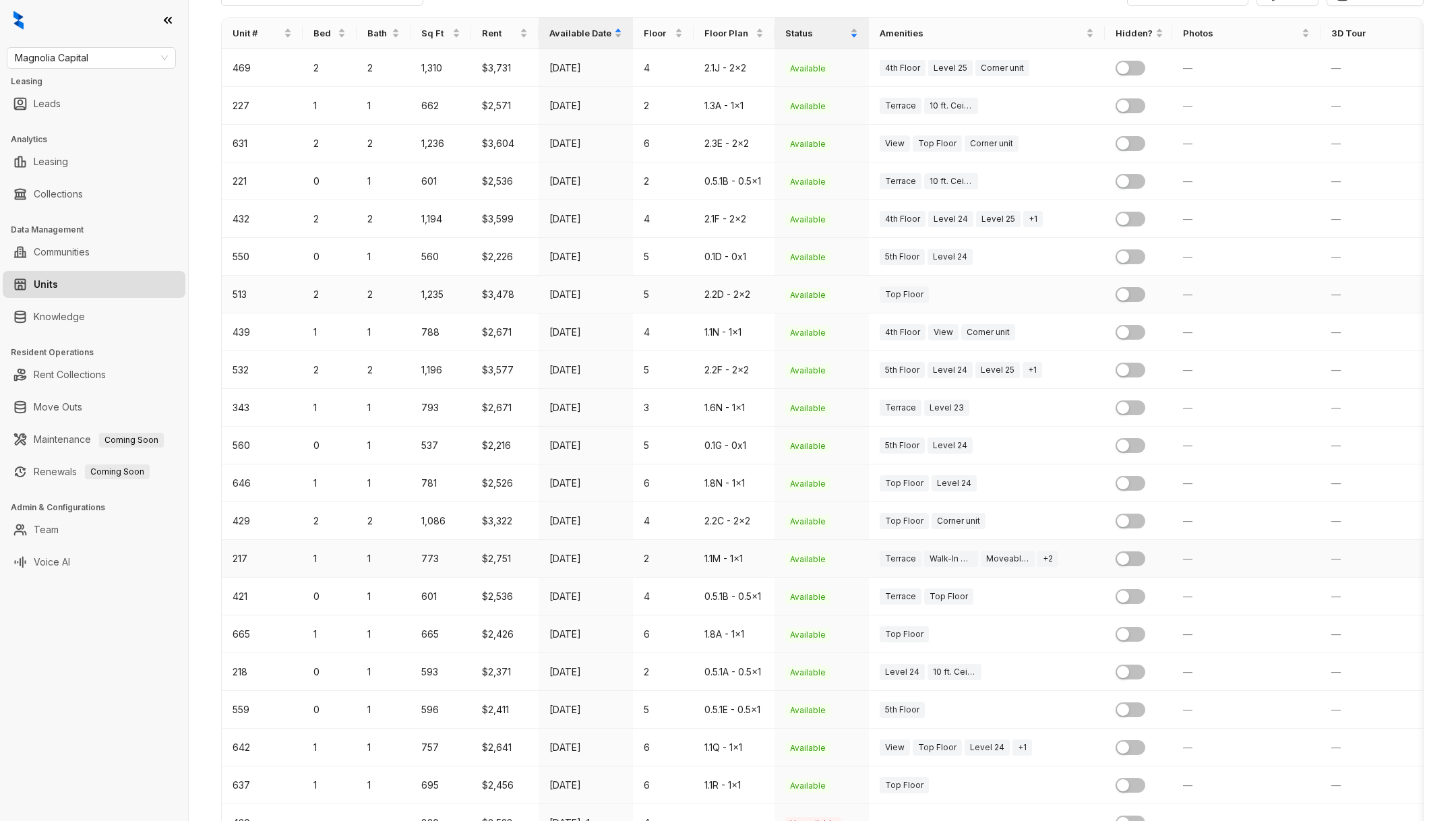
scroll to position [174, 0]
